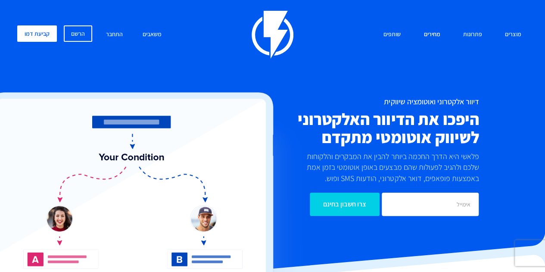
click at [427, 34] on link "מחירים" at bounding box center [431, 34] width 29 height 19
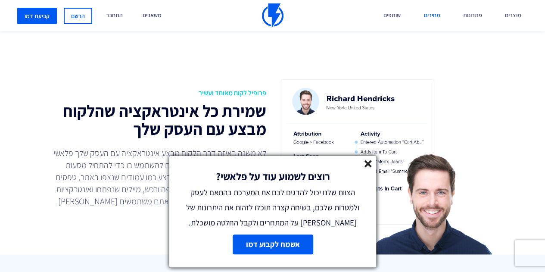
scroll to position [388, 0]
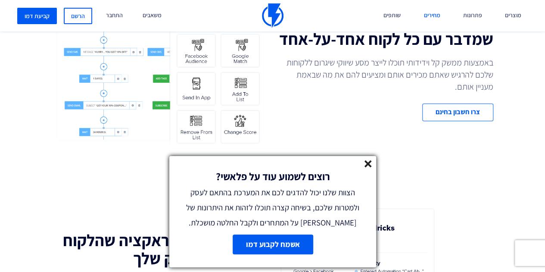
click at [438, 19] on link "מחירים" at bounding box center [431, 15] width 29 height 31
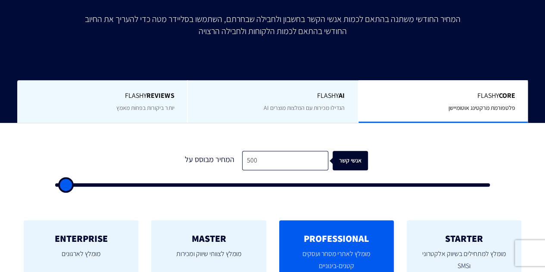
scroll to position [172, 0]
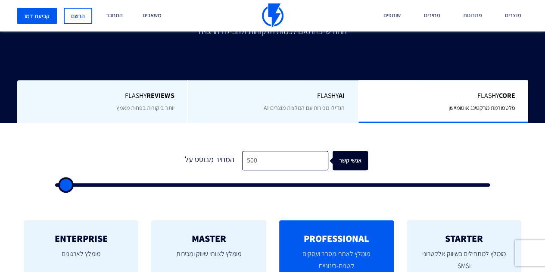
type input "3,500"
type input "3500"
type input "4,000"
type input "4000"
type input "5,500"
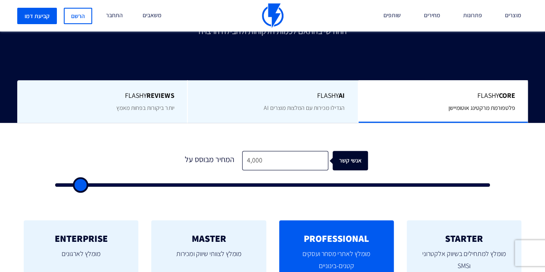
type input "5500"
type input "6,500"
type input "6500"
type input "7,500"
type input "7500"
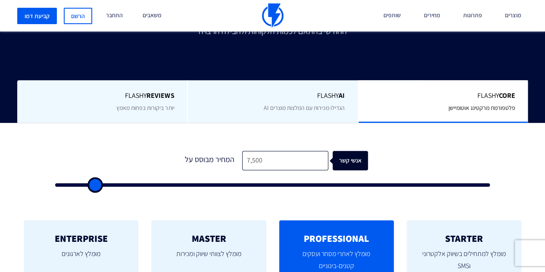
type input "8,500"
type input "8500"
type input "9,500"
type input "9500"
type input "10,000"
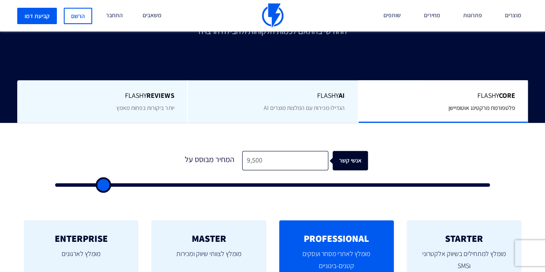
type input "10000"
type input "10,500"
type input "10500"
type input "11,000"
type input "11000"
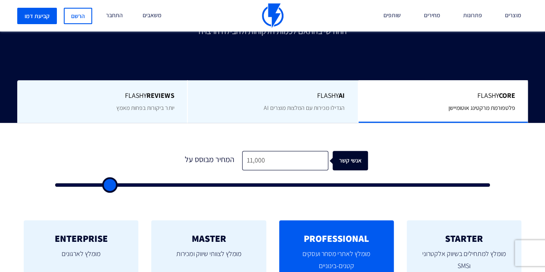
type input "11,500"
type input "11500"
type input "12,000"
type input "12000"
type input "12,500"
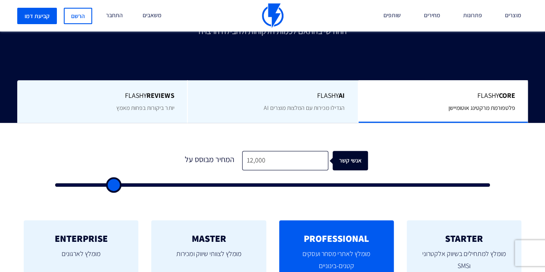
type input "12500"
type input "13,000"
type input "13000"
type input "12,000"
type input "12000"
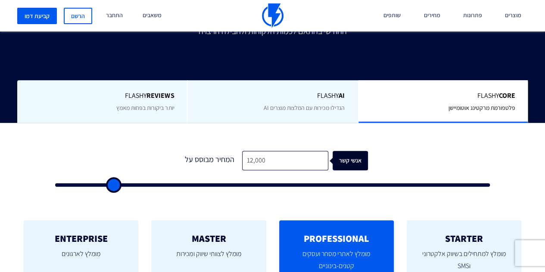
type input "11,000"
type input "11000"
type input "10,500"
type input "10500"
type input "10,000"
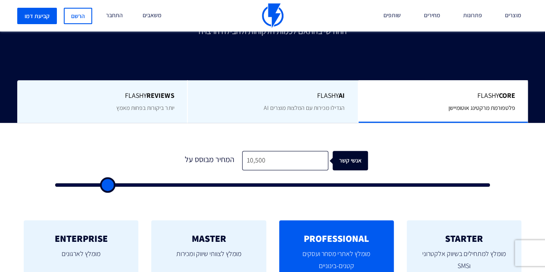
type input "10000"
type input "9,500"
type input "9500"
type input "9,000"
type input "9000"
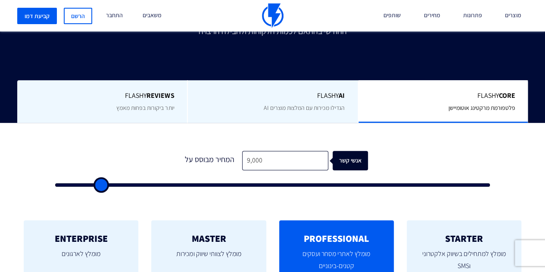
type input "8,500"
type input "8500"
type input "8,000"
type input "8000"
type input "7,500"
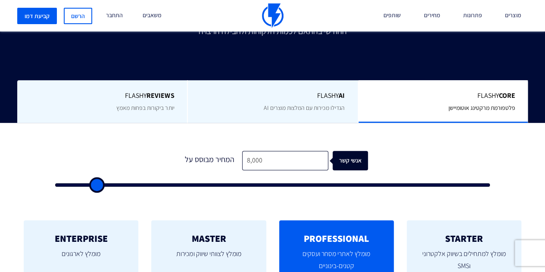
type input "7500"
type input "7,000"
type input "7000"
type input "6,500"
type input "6500"
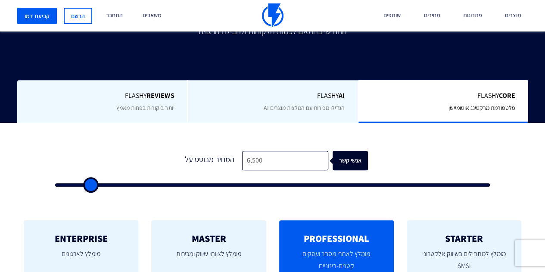
type input "6,000"
type input "6000"
type input "5,500"
type input "5500"
type input "5,000"
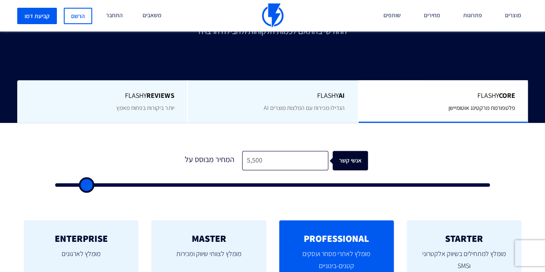
type input "5000"
type input "4,500"
type input "4500"
type input "4,000"
type input "4000"
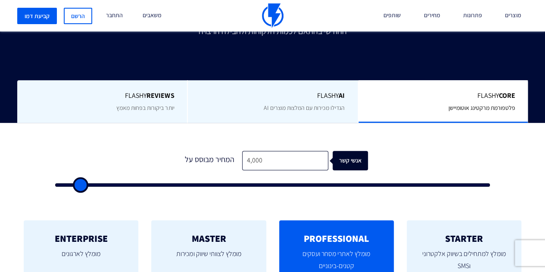
type input "3,500"
type input "3500"
type input "3,000"
type input "3000"
type input "2,500"
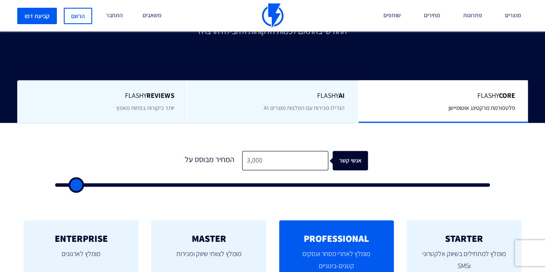
type input "2500"
type input "2,000"
type input "2000"
type input "1,500"
type input "1500"
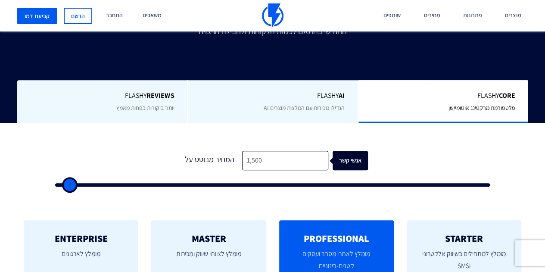
type input "2,000"
drag, startPoint x: 73, startPoint y: 185, endPoint x: 72, endPoint y: 190, distance: 5.3
type input "2000"
click at [72, 187] on input "range" at bounding box center [272, 184] width 435 height 3
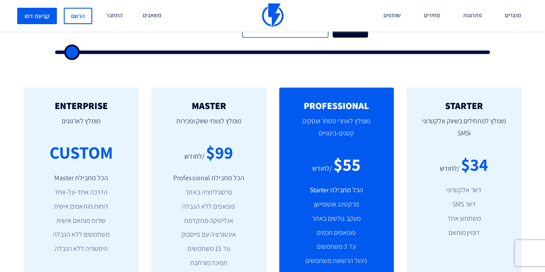
scroll to position [259, 0]
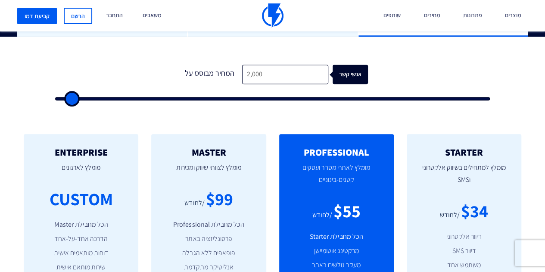
type input "2,500"
type input "2500"
type input "3,000"
type input "3000"
type input "2,500"
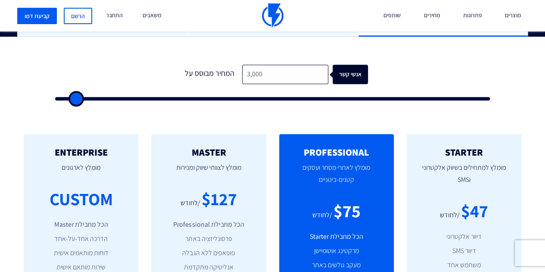
type input "2500"
type input "2,000"
type input "2000"
type input "1,500"
type input "1500"
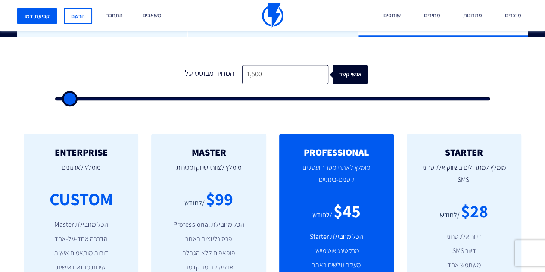
type input "2,000"
type input "2000"
type input "2,500"
type input "2500"
click at [72, 97] on input "range" at bounding box center [272, 98] width 435 height 3
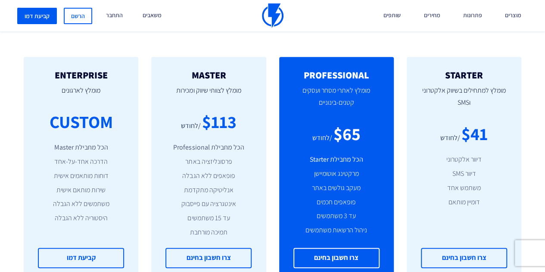
scroll to position [345, 0]
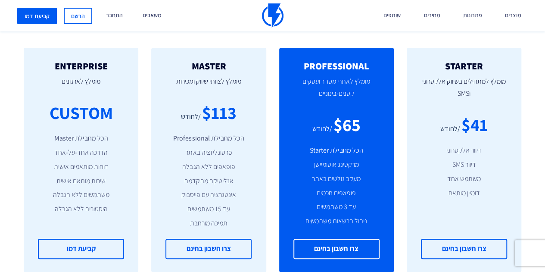
click at [319, 167] on li "מרקטינג אוטומיישן" at bounding box center [336, 165] width 89 height 10
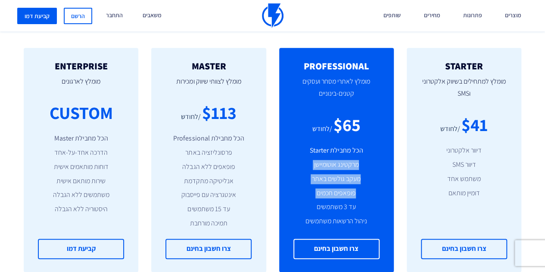
drag, startPoint x: 319, startPoint y: 167, endPoint x: 313, endPoint y: 189, distance: 22.4
click at [313, 189] on ul "הכל מחבילת Starter מרקטינג אוטומיישן מעקב גולשים באתר פופאפים חכמים עד 3 משתמשי…" at bounding box center [336, 186] width 89 height 81
click at [313, 189] on li "פופאפים חכמים" at bounding box center [336, 193] width 89 height 10
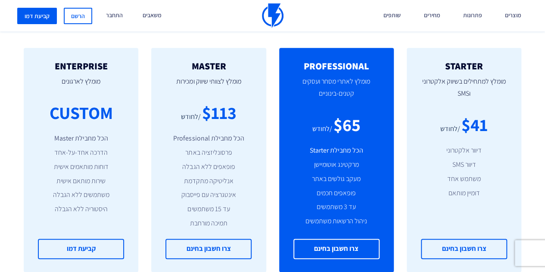
click at [334, 205] on li "עד 3 משתמשים" at bounding box center [336, 207] width 89 height 10
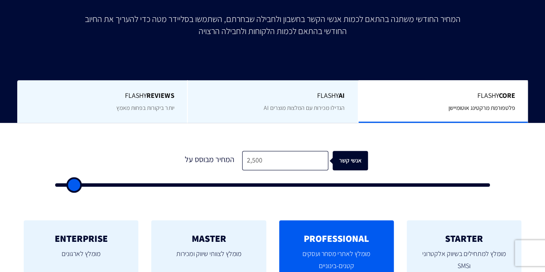
scroll to position [0, 0]
